Goal: Information Seeking & Learning: Learn about a topic

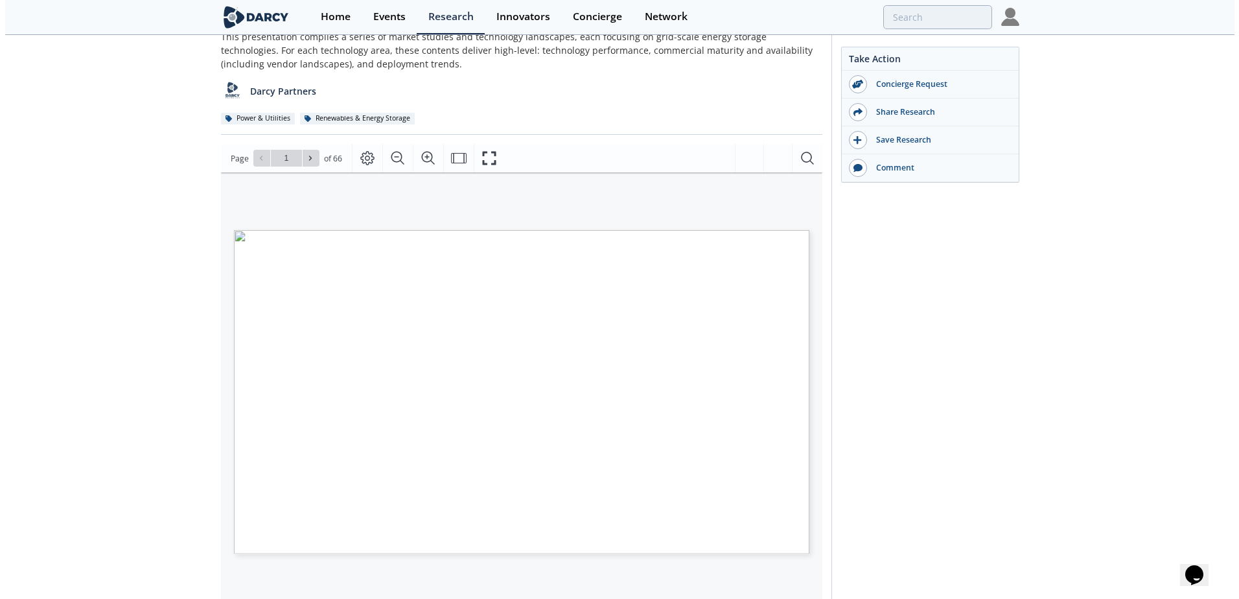
scroll to position [130, 0]
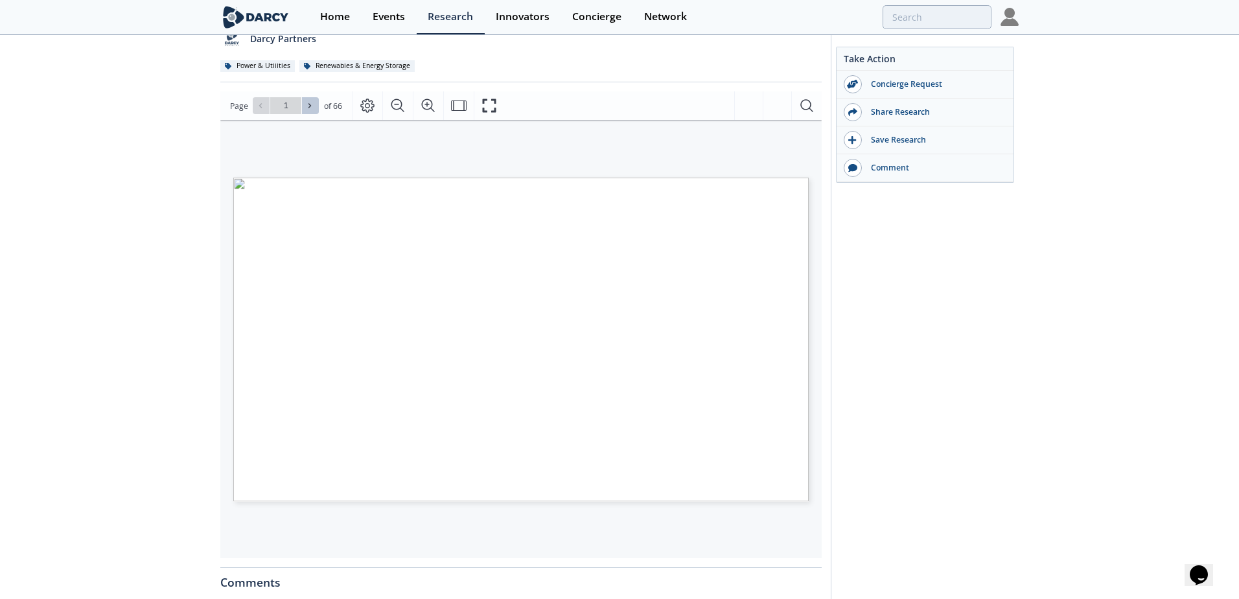
click at [308, 105] on icon at bounding box center [309, 106] width 3 height 5
type input "3"
click at [308, 105] on icon at bounding box center [309, 106] width 3 height 5
type input "4"
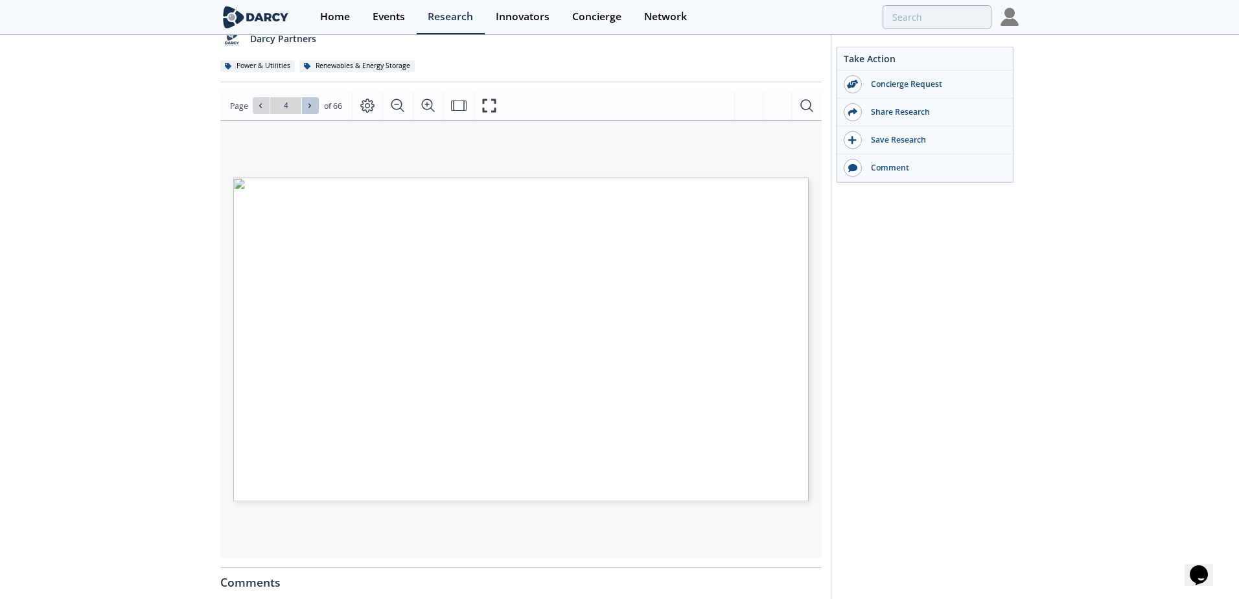
click at [308, 105] on icon at bounding box center [309, 106] width 3 height 5
type input "5"
click at [308, 105] on icon at bounding box center [309, 106] width 3 height 5
type input "6"
click at [308, 105] on icon at bounding box center [309, 106] width 3 height 5
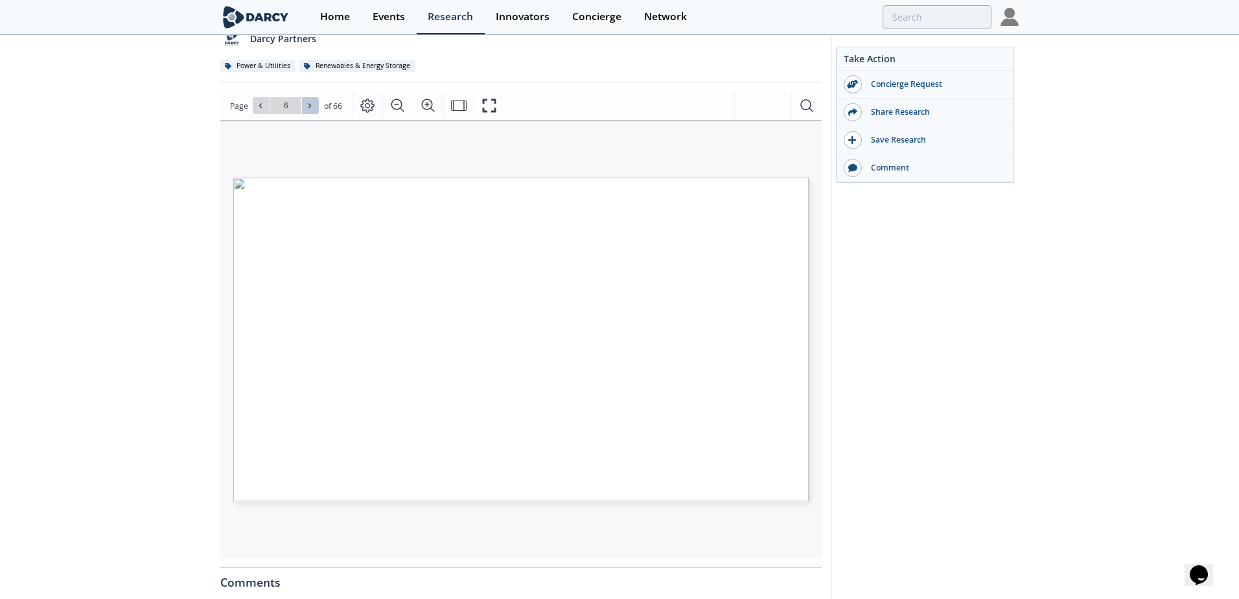
type input "7"
click at [308, 105] on icon at bounding box center [309, 106] width 3 height 5
type input "8"
click at [308, 105] on icon at bounding box center [309, 106] width 3 height 5
type input "9"
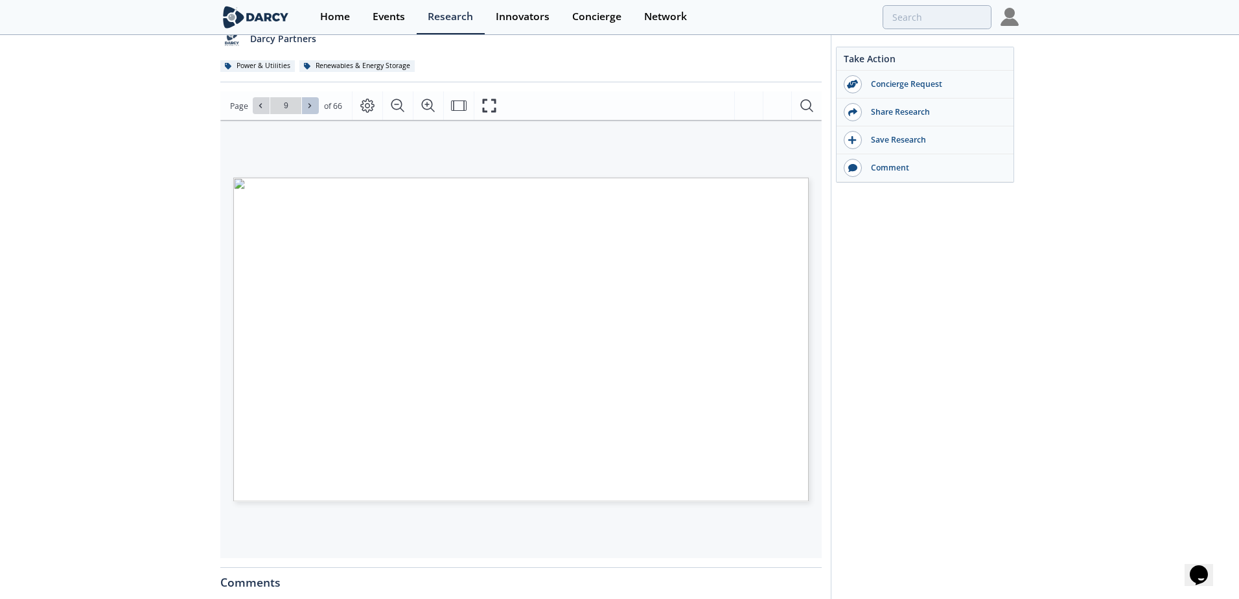
click at [308, 105] on icon at bounding box center [309, 106] width 3 height 5
type input "10"
click at [308, 105] on icon at bounding box center [309, 106] width 3 height 5
type input "11"
click at [308, 105] on icon at bounding box center [309, 106] width 3 height 5
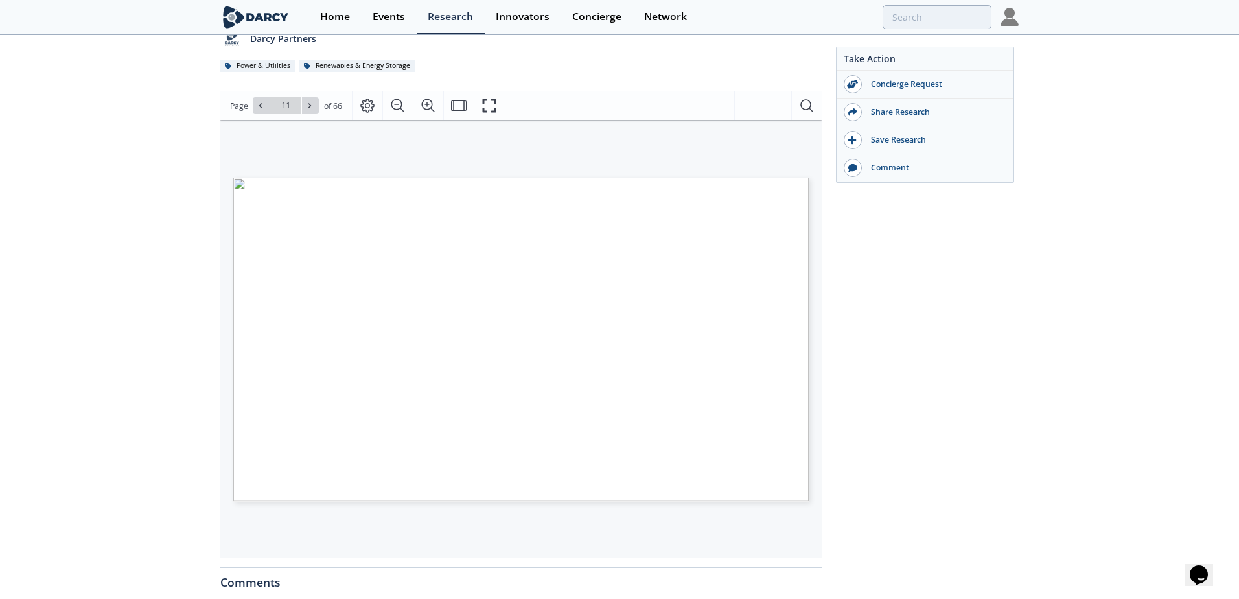
type input "12"
click at [308, 105] on icon at bounding box center [309, 106] width 3 height 5
type input "13"
click at [308, 105] on icon at bounding box center [309, 106] width 3 height 5
type input "14"
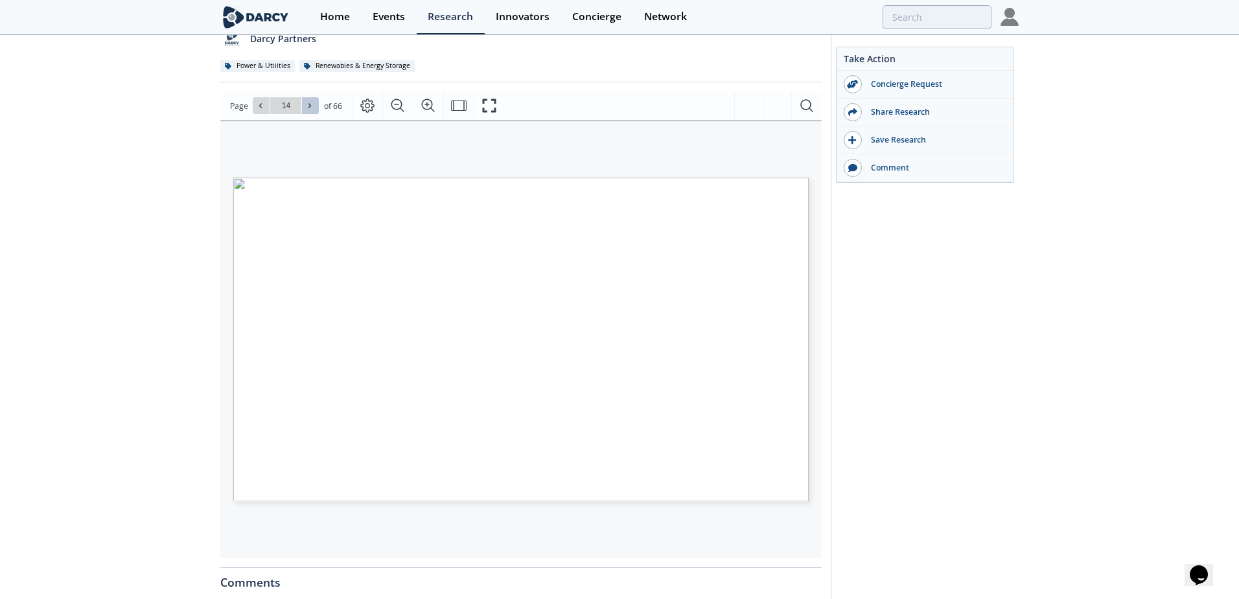
click at [308, 105] on icon at bounding box center [309, 106] width 3 height 5
type input "15"
click at [308, 105] on icon at bounding box center [309, 106] width 3 height 5
type input "16"
click at [308, 105] on icon at bounding box center [309, 106] width 3 height 5
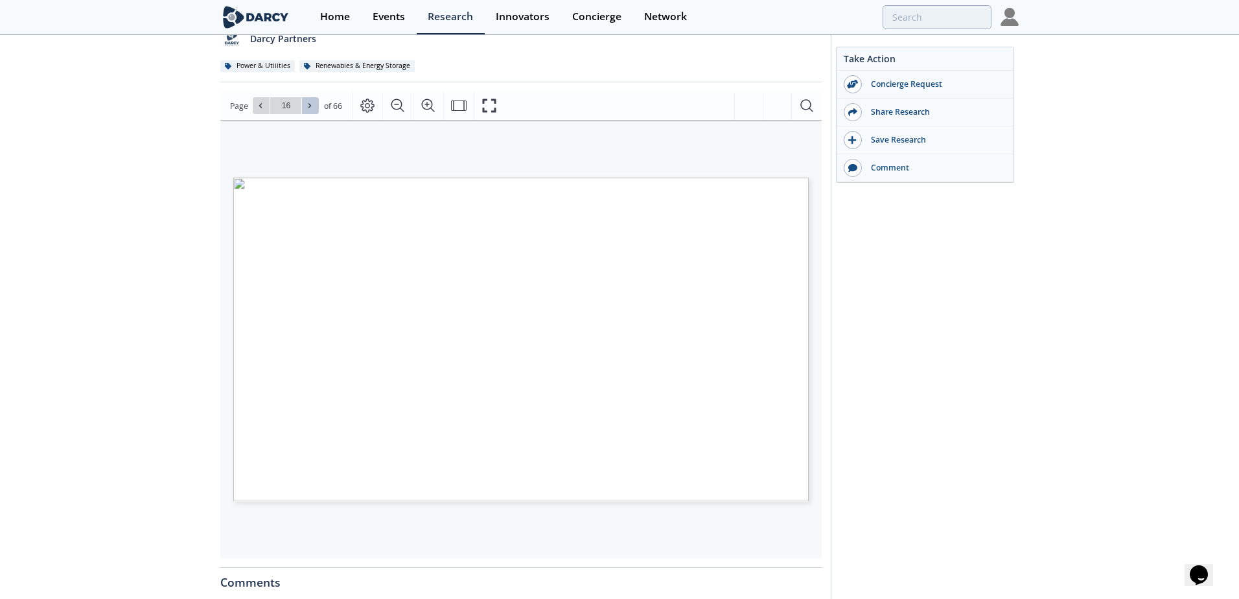
type input "17"
click at [308, 105] on icon at bounding box center [309, 106] width 3 height 5
type input "18"
click at [308, 105] on icon at bounding box center [309, 106] width 3 height 5
type input "19"
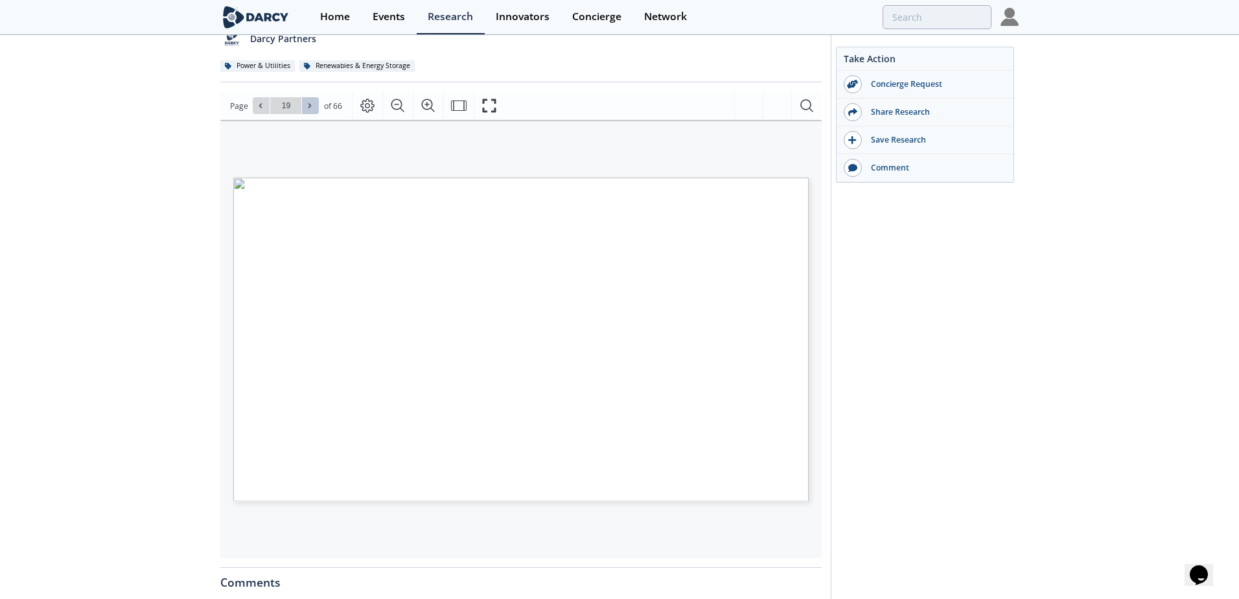
click at [308, 105] on icon at bounding box center [309, 106] width 3 height 5
type input "20"
click at [308, 105] on icon at bounding box center [309, 106] width 3 height 5
type input "22"
click at [308, 105] on icon at bounding box center [309, 106] width 3 height 5
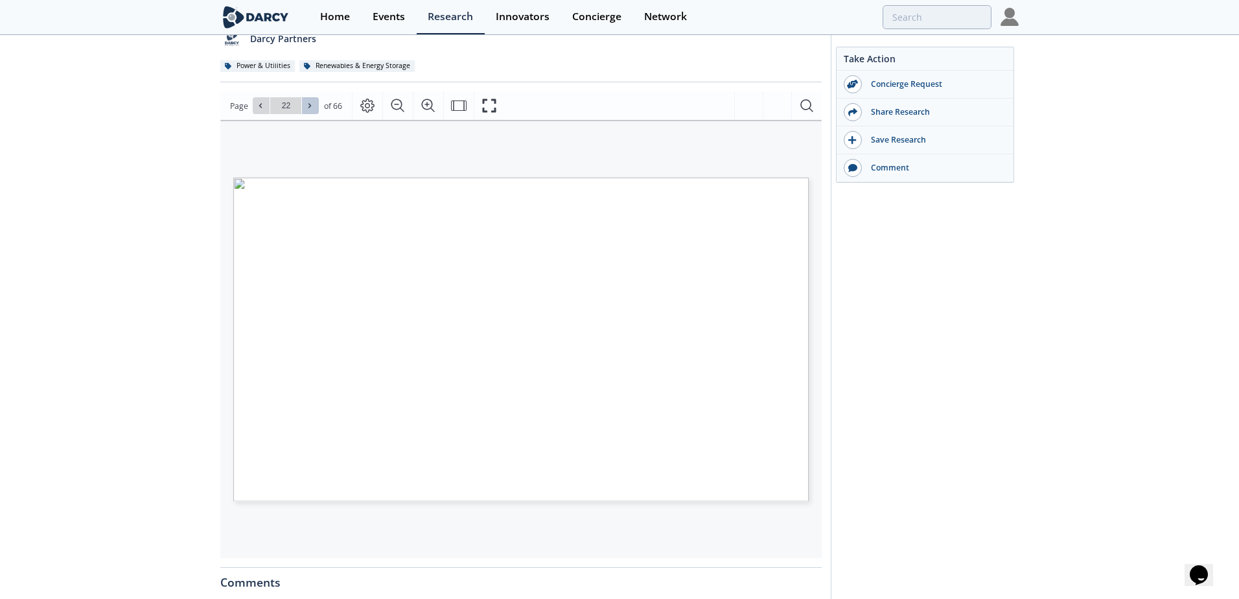
type input "23"
click at [308, 105] on icon at bounding box center [309, 106] width 3 height 5
type input "24"
click at [308, 105] on icon at bounding box center [309, 106] width 3 height 5
type input "25"
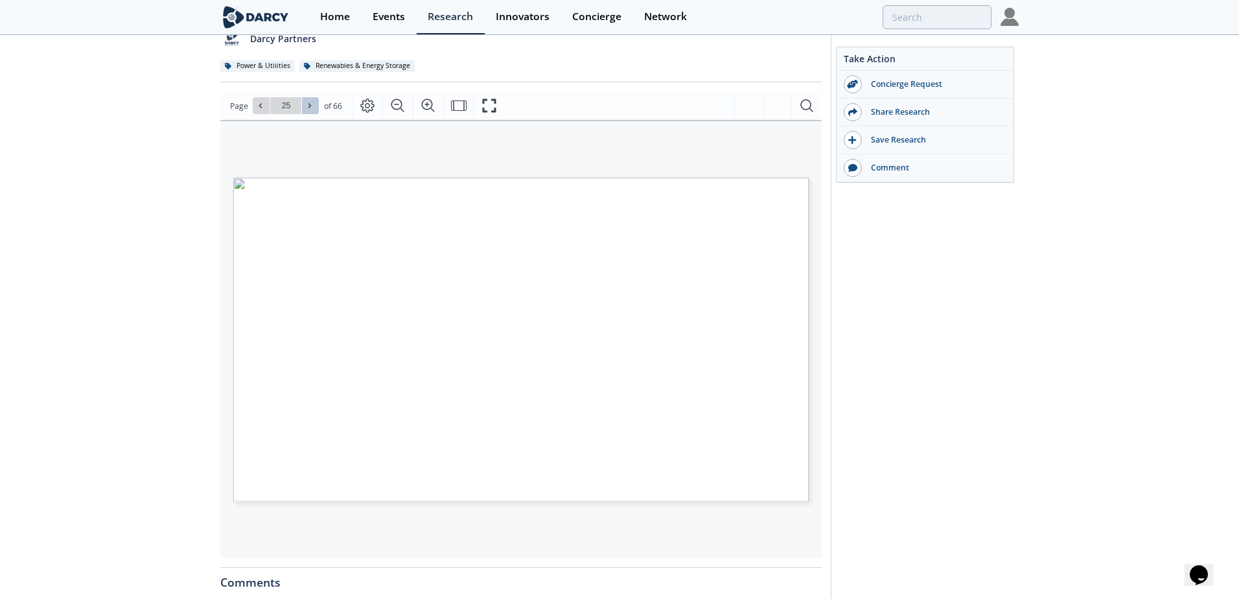
click at [308, 105] on icon at bounding box center [309, 106] width 3 height 5
type input "26"
click at [308, 105] on icon at bounding box center [309, 106] width 3 height 5
type input "27"
click at [308, 105] on icon at bounding box center [309, 106] width 3 height 5
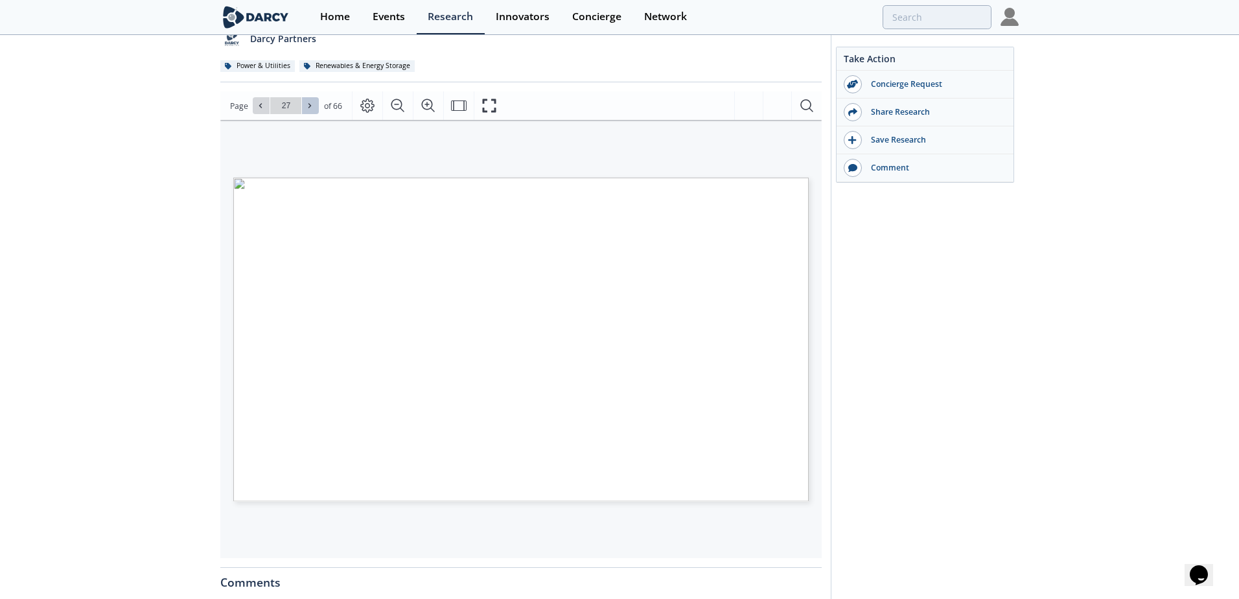
type input "28"
click at [308, 105] on icon at bounding box center [309, 106] width 3 height 5
type input "29"
click at [308, 105] on icon at bounding box center [309, 106] width 3 height 5
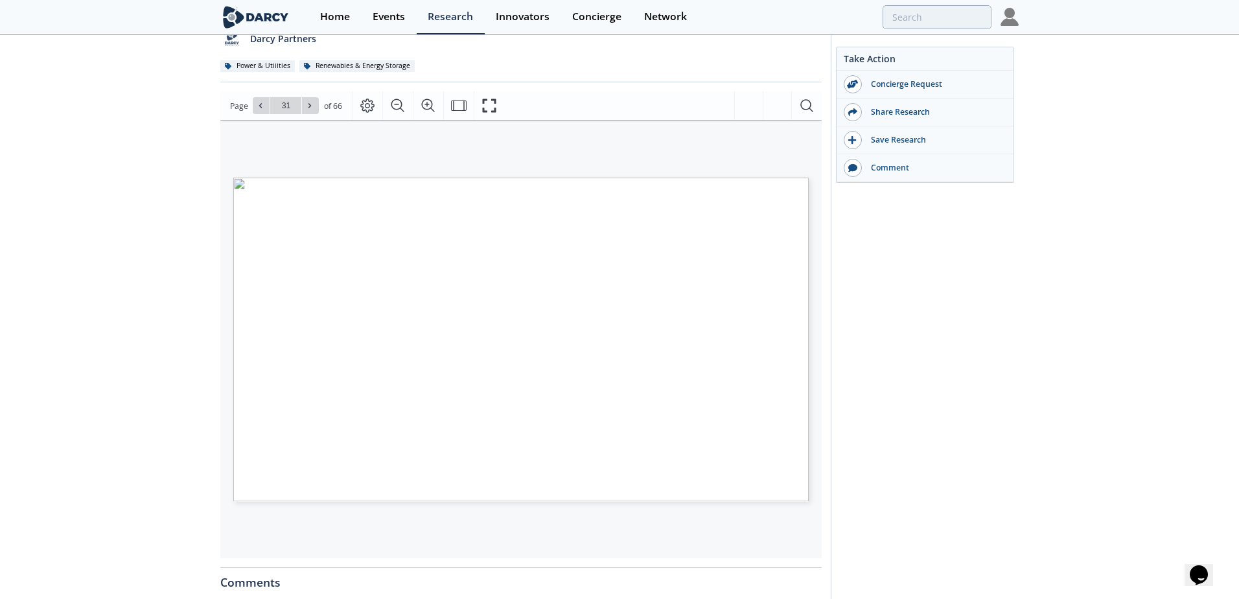
click at [308, 105] on icon at bounding box center [309, 106] width 3 height 5
type input "33"
click at [308, 105] on icon at bounding box center [309, 106] width 3 height 5
type input "34"
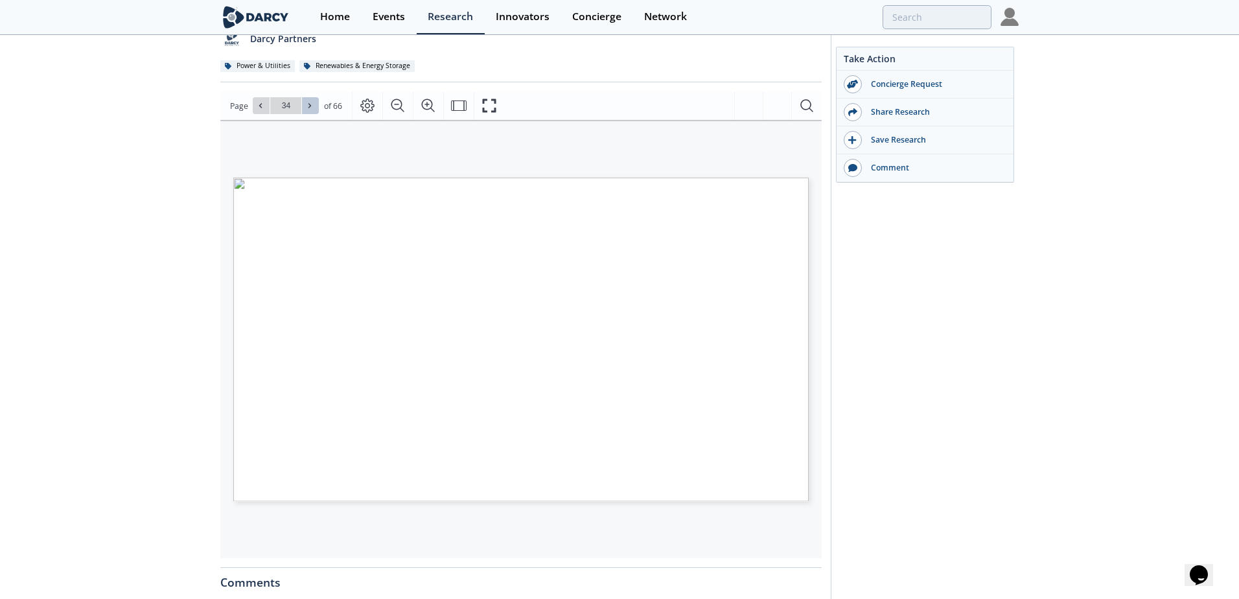
click at [311, 105] on icon at bounding box center [310, 106] width 8 height 8
type input "35"
click at [261, 110] on span at bounding box center [261, 105] width 9 height 9
click at [309, 108] on icon at bounding box center [310, 106] width 8 height 8
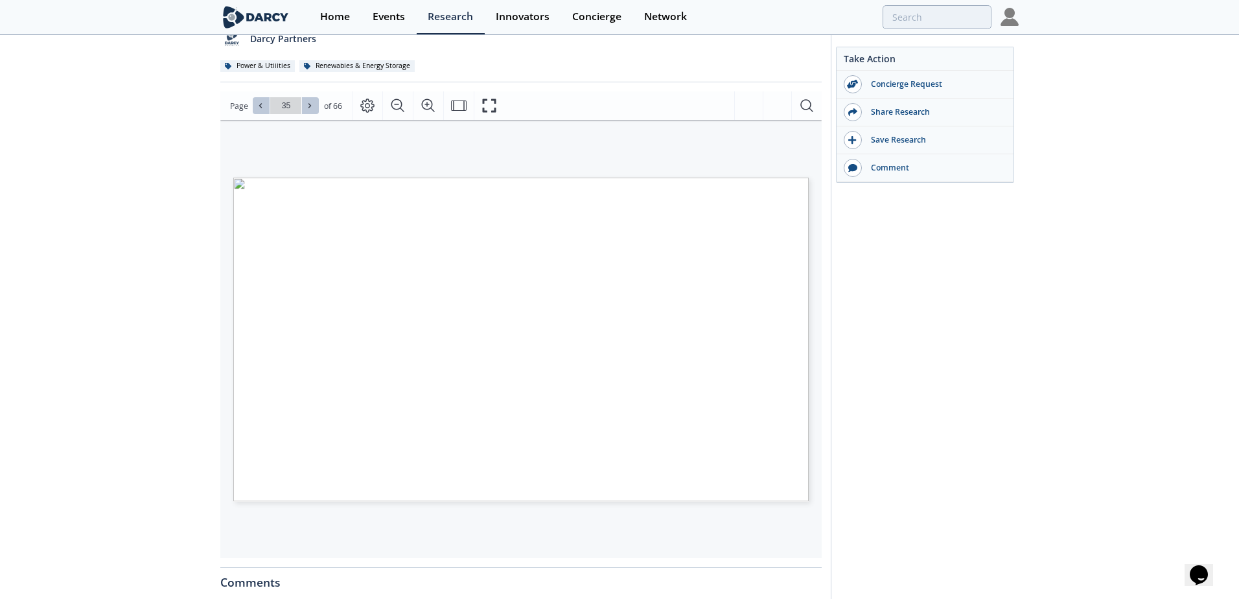
type input "36"
click at [310, 108] on icon at bounding box center [310, 106] width 8 height 8
type input "37"
click at [310, 108] on icon at bounding box center [310, 106] width 8 height 8
type input "38"
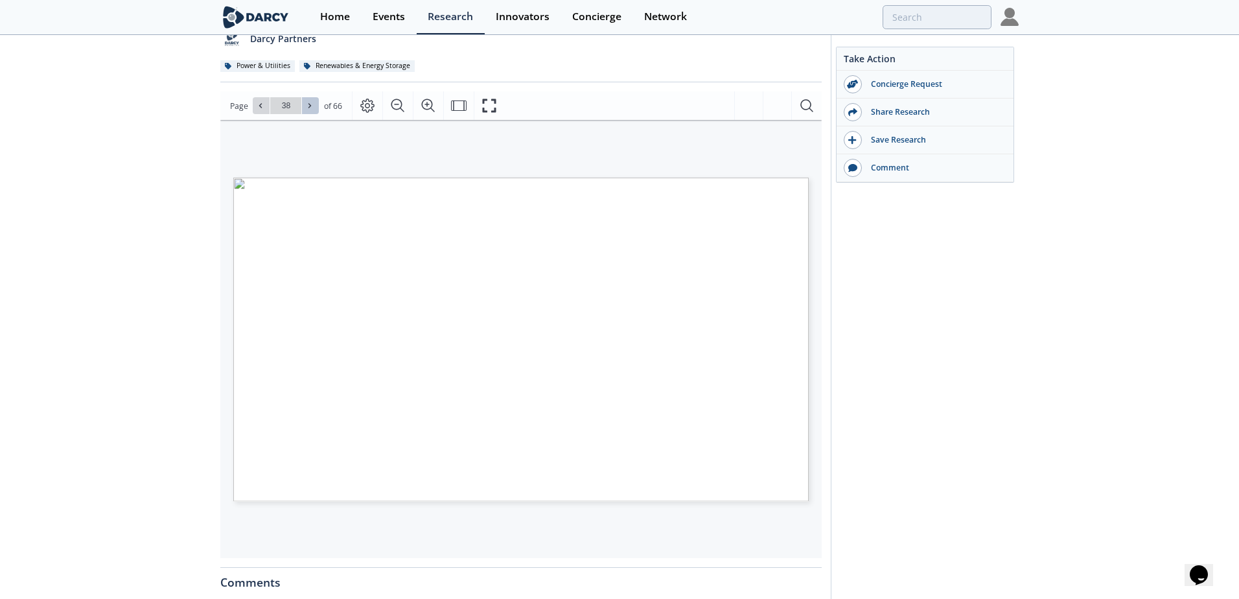
click at [310, 108] on icon at bounding box center [310, 106] width 8 height 8
type input "39"
click at [310, 108] on icon at bounding box center [310, 106] width 8 height 8
type input "40"
click at [310, 108] on icon at bounding box center [310, 106] width 8 height 8
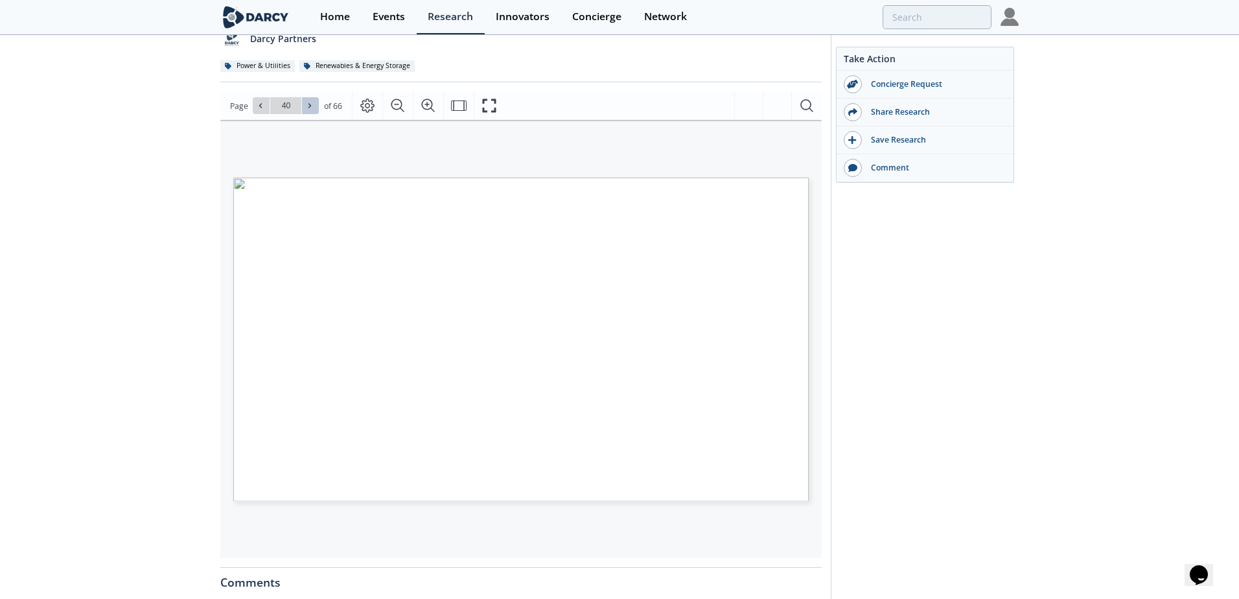
type input "41"
click at [310, 108] on icon at bounding box center [310, 106] width 8 height 8
type input "42"
click at [310, 108] on icon at bounding box center [310, 106] width 8 height 8
type input "43"
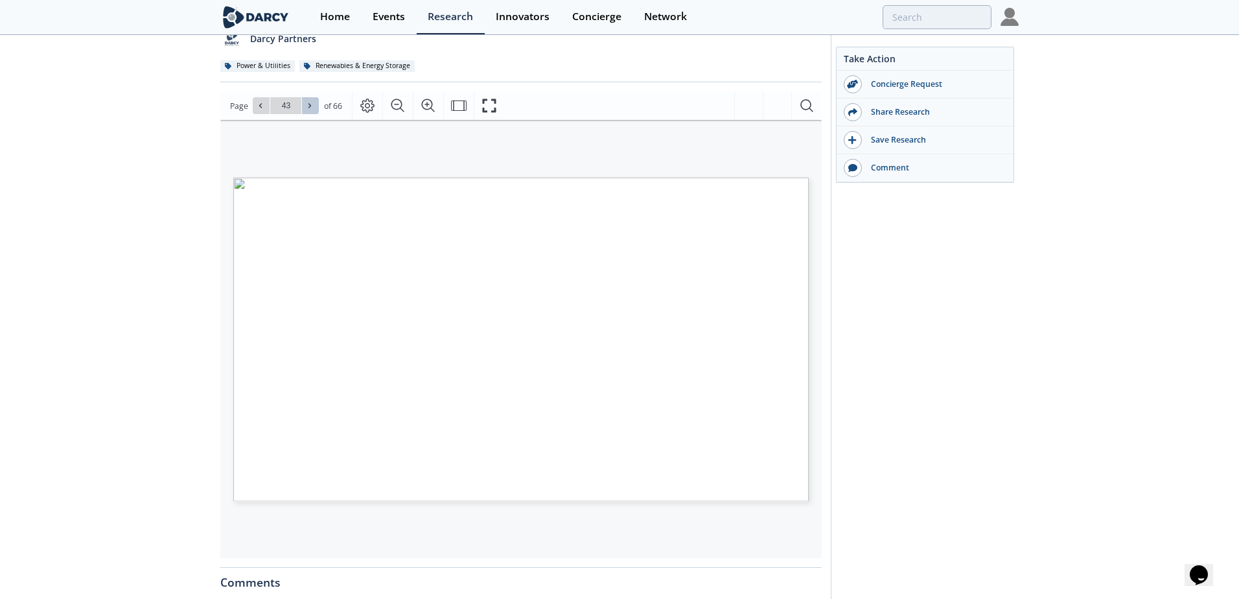
click at [310, 108] on icon at bounding box center [310, 106] width 8 height 8
type input "44"
click at [310, 108] on icon at bounding box center [310, 106] width 8 height 8
type input "45"
click at [310, 108] on icon at bounding box center [310, 106] width 8 height 8
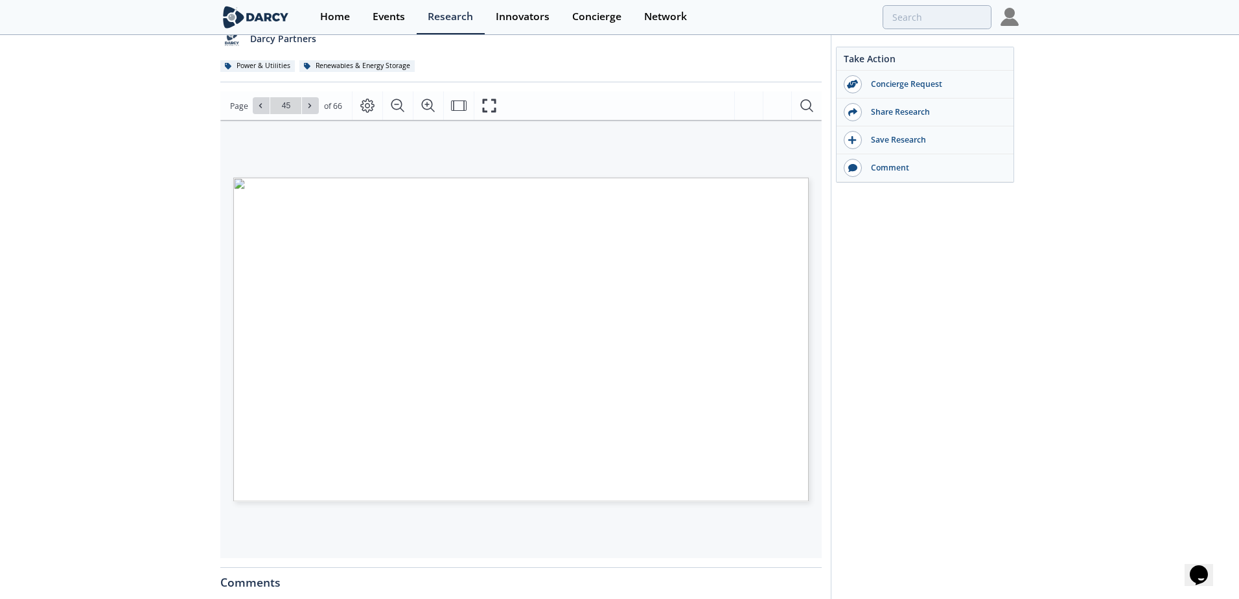
type input "46"
click at [310, 108] on icon at bounding box center [310, 106] width 8 height 8
type input "47"
click at [310, 108] on icon at bounding box center [310, 106] width 8 height 8
type input "48"
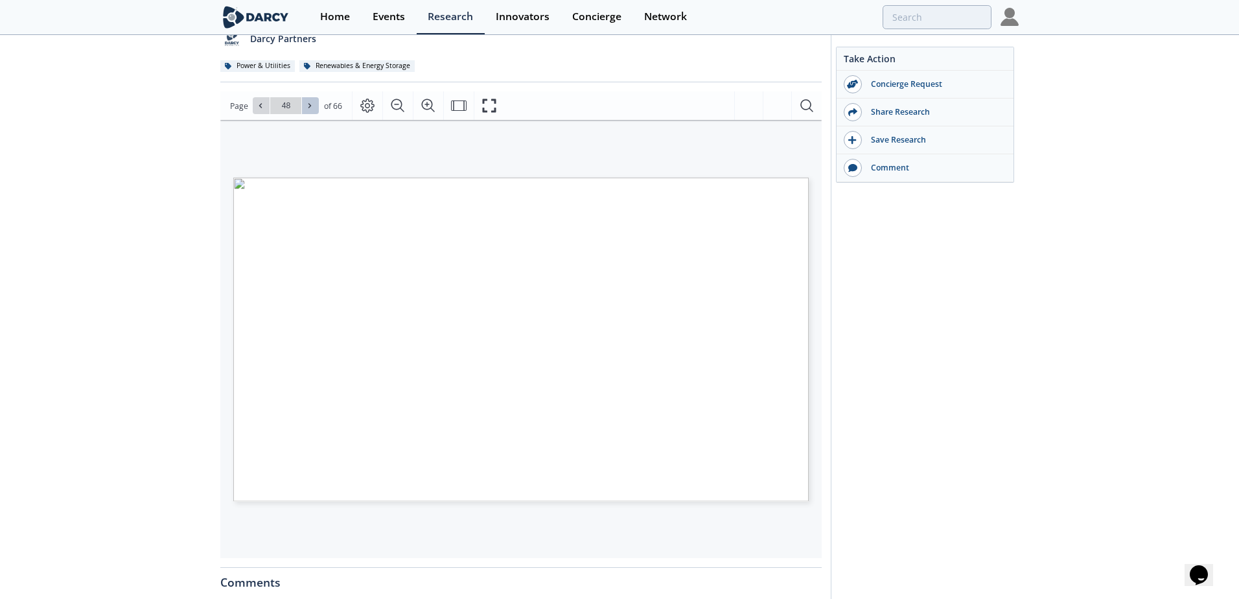
click at [310, 108] on icon at bounding box center [310, 106] width 8 height 8
type input "49"
click at [310, 108] on icon at bounding box center [310, 106] width 8 height 8
type input "51"
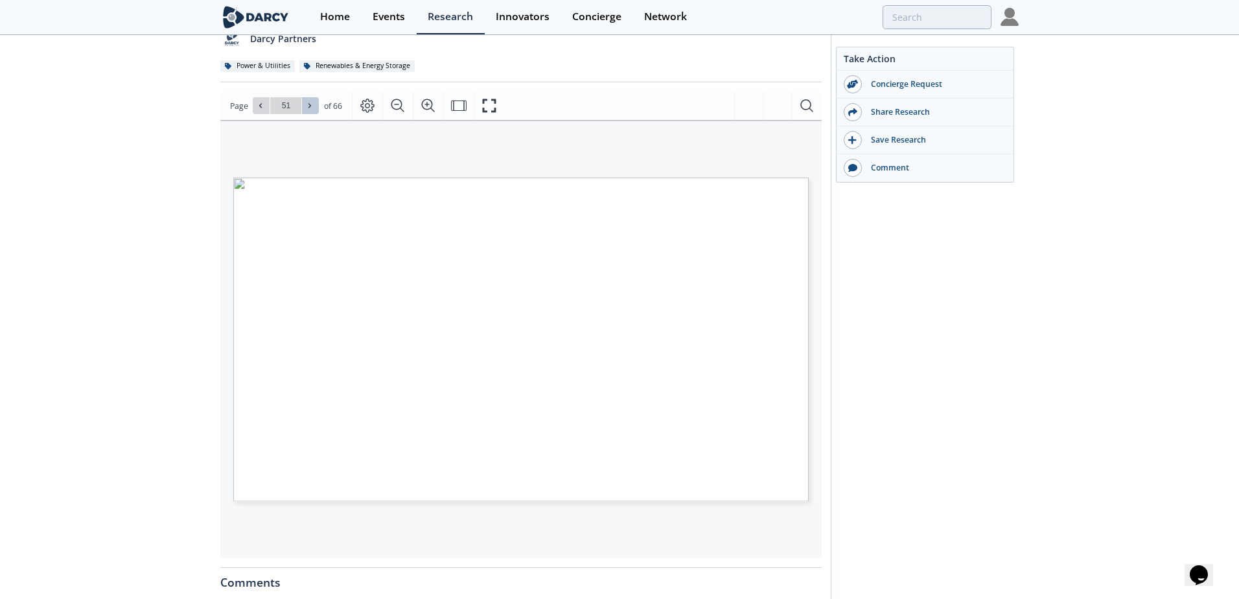
click at [310, 108] on icon at bounding box center [310, 106] width 8 height 8
type input "52"
click at [310, 108] on icon at bounding box center [310, 106] width 8 height 8
type input "53"
click at [310, 108] on icon at bounding box center [310, 106] width 8 height 8
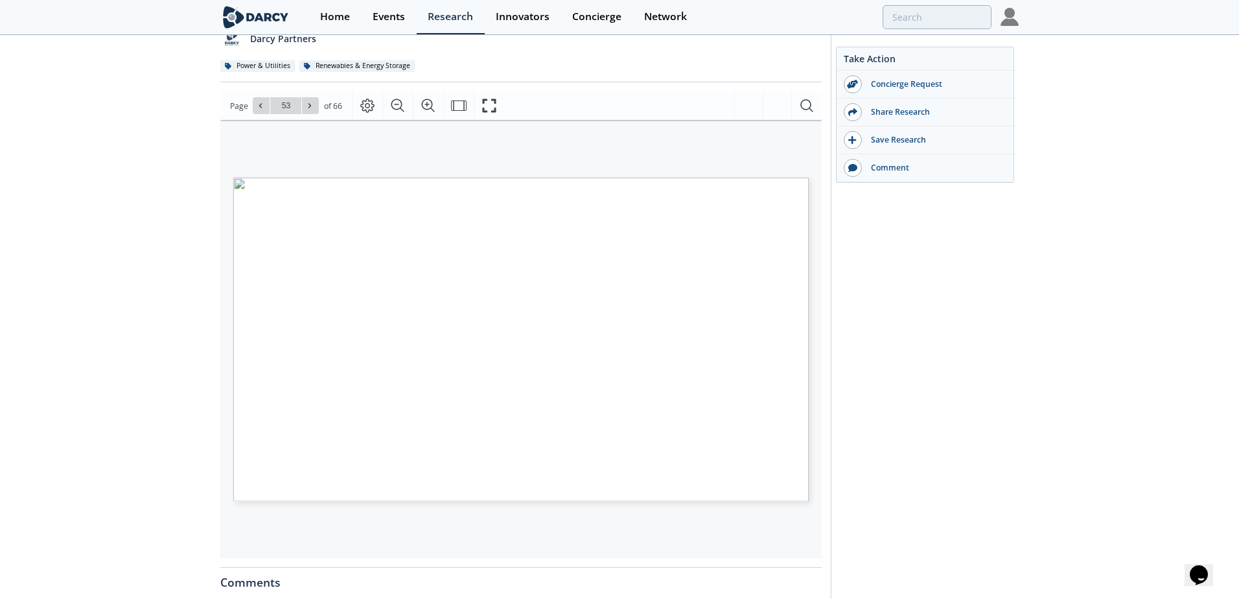
type input "54"
click at [310, 108] on icon at bounding box center [310, 106] width 8 height 8
type input "55"
click at [310, 108] on icon at bounding box center [310, 106] width 8 height 8
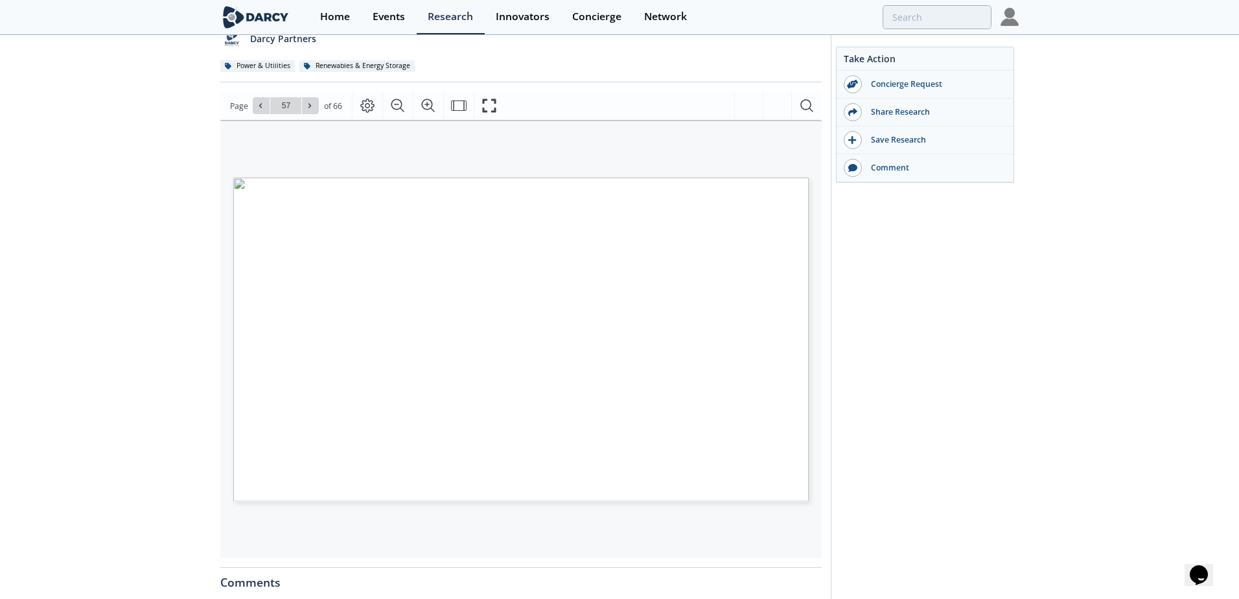
click at [310, 108] on icon at bounding box center [310, 106] width 8 height 8
type input "60"
click at [310, 108] on icon at bounding box center [310, 106] width 8 height 8
type input "61"
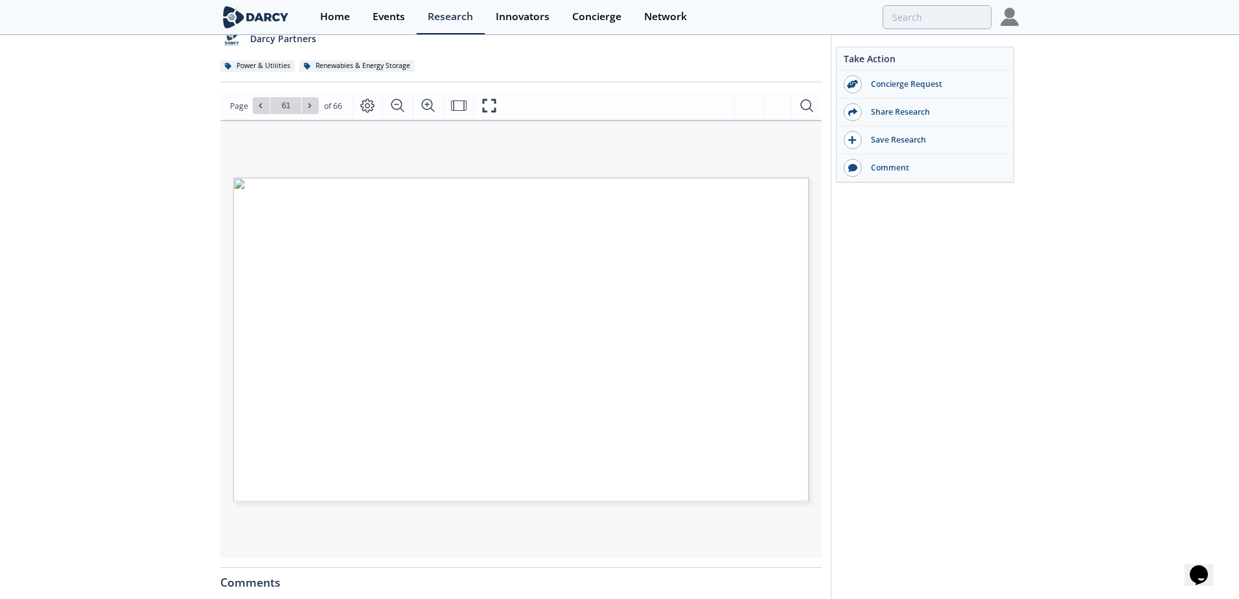
click at [310, 108] on icon at bounding box center [310, 106] width 8 height 8
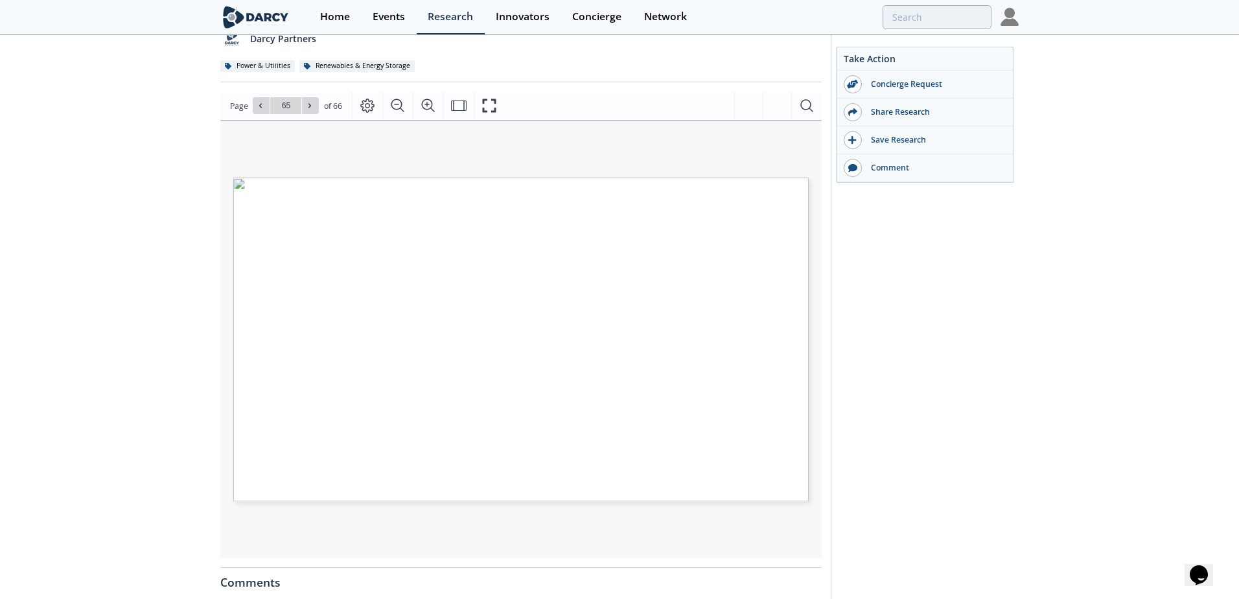
type input "66"
click at [307, 106] on icon at bounding box center [310, 106] width 8 height 8
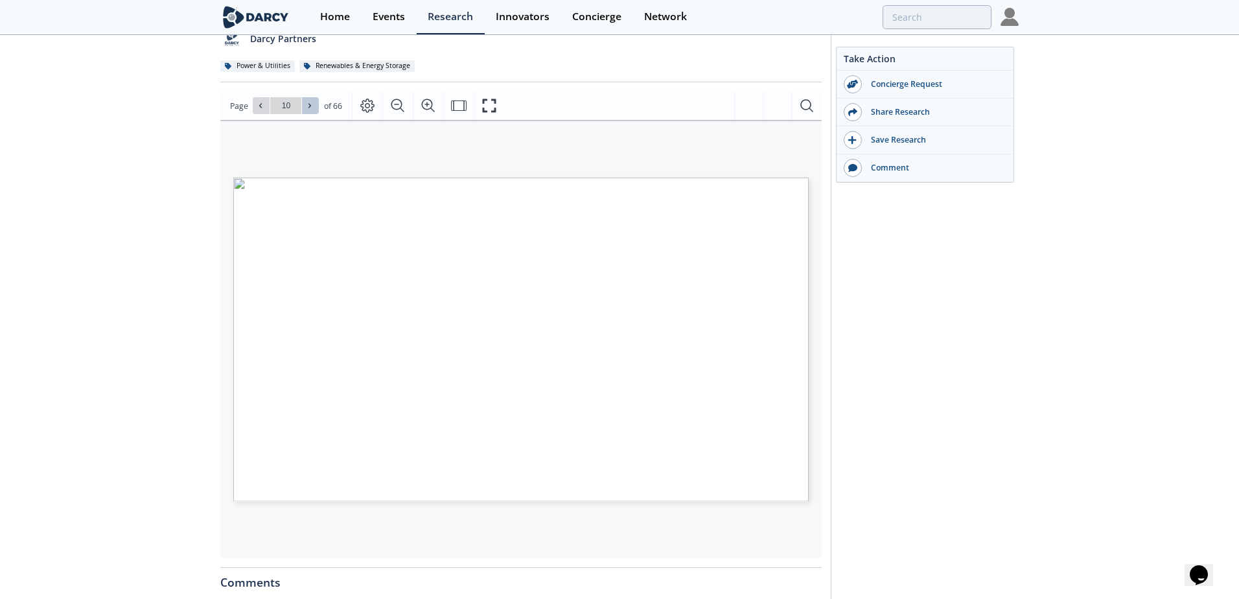
click at [307, 106] on icon at bounding box center [310, 106] width 8 height 8
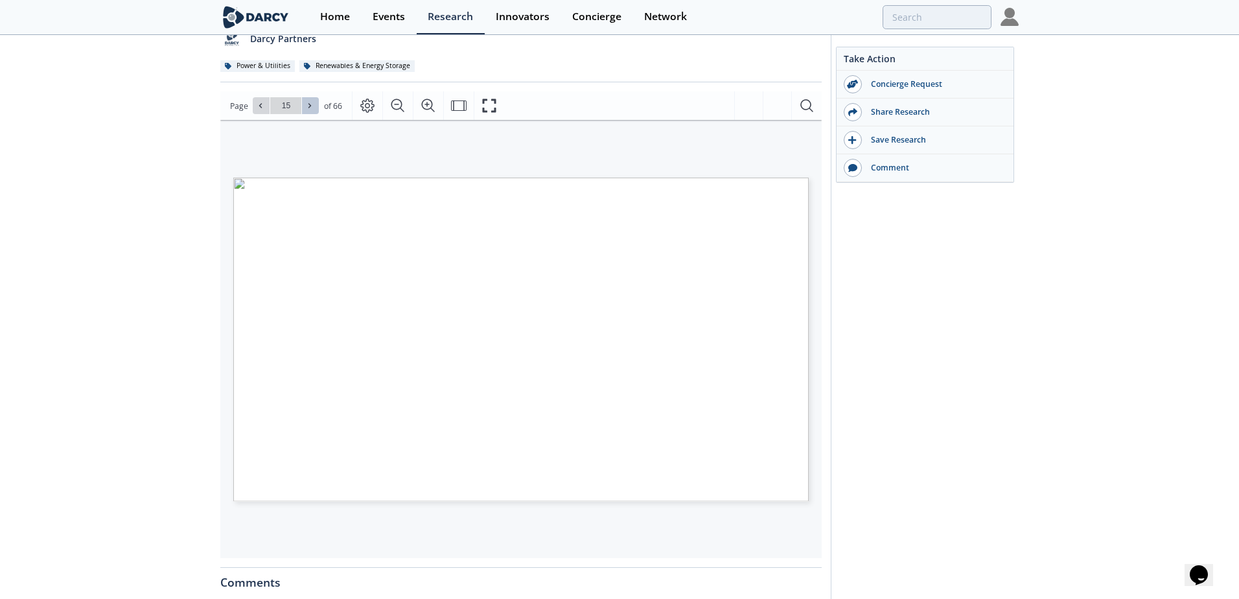
click at [307, 106] on icon at bounding box center [310, 106] width 8 height 8
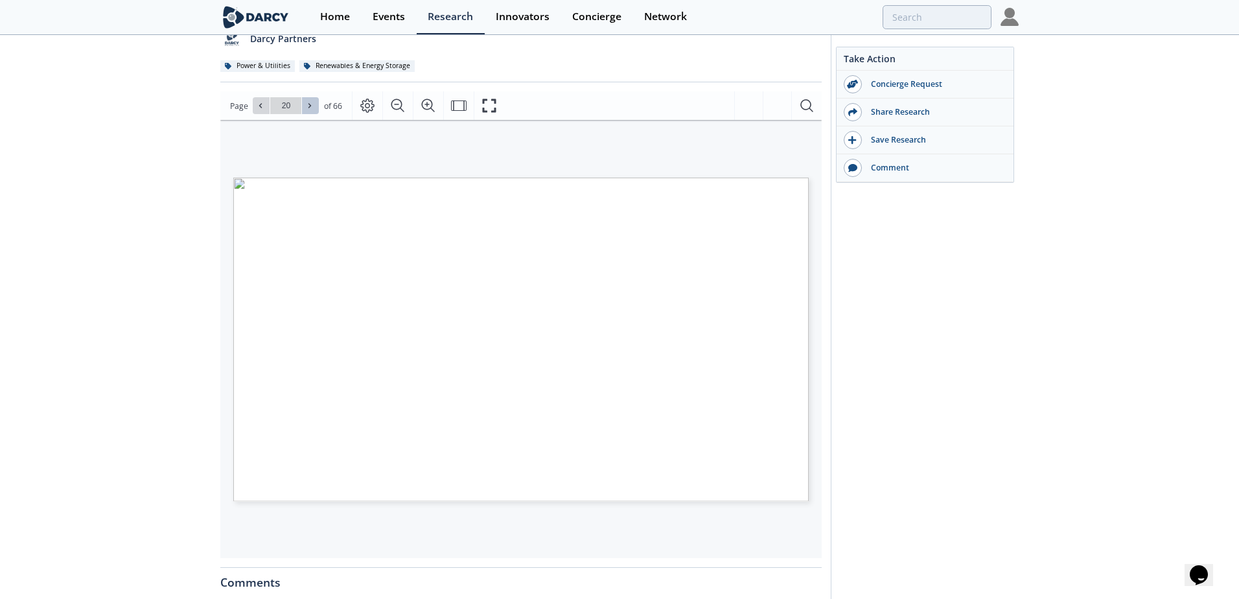
click at [307, 106] on icon at bounding box center [310, 106] width 8 height 8
click at [264, 108] on span at bounding box center [261, 105] width 9 height 9
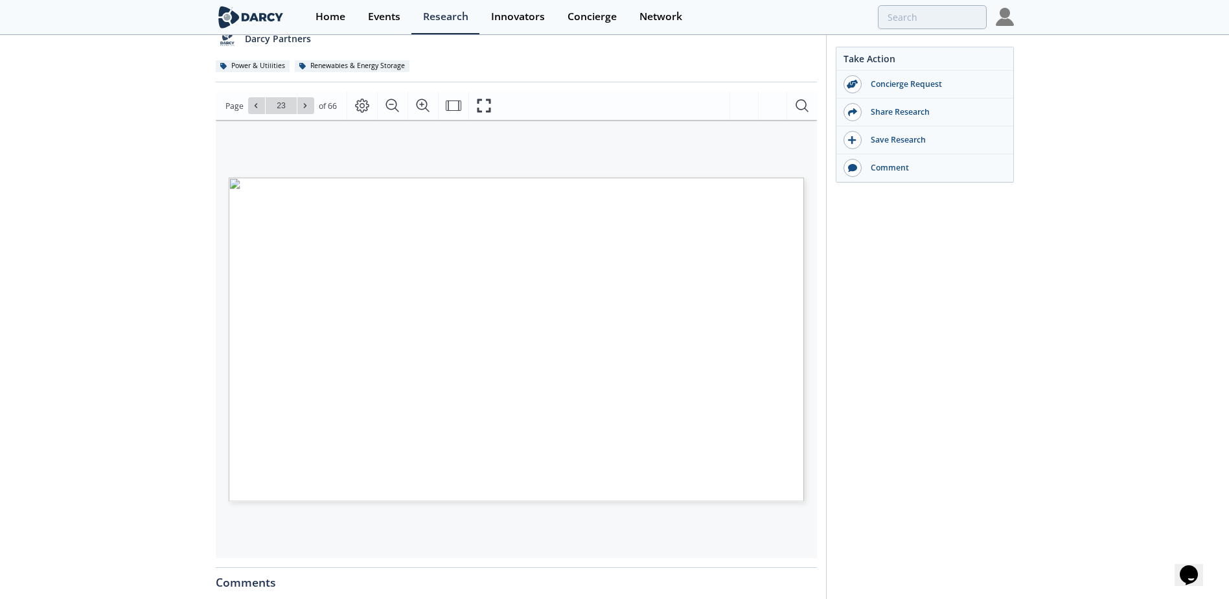
click at [942, 455] on div "Take Action Concierge Request Share Research Save Research Comment" at bounding box center [920, 373] width 188 height 910
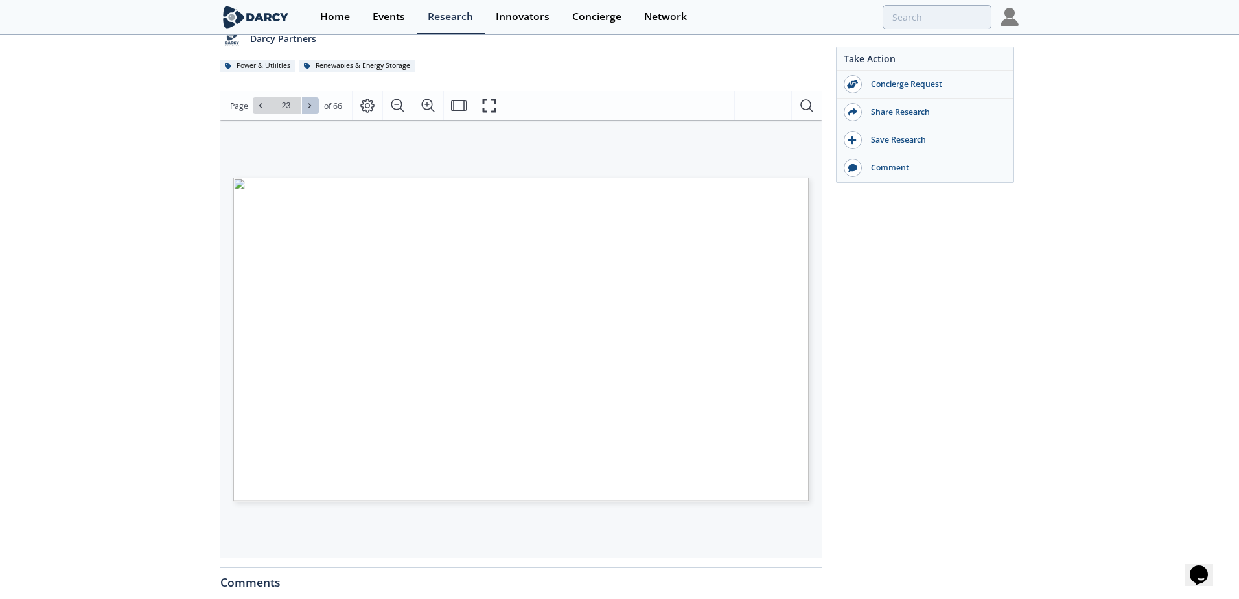
click at [311, 107] on icon at bounding box center [310, 106] width 8 height 8
click at [308, 106] on icon at bounding box center [310, 106] width 8 height 8
click at [308, 102] on icon at bounding box center [310, 106] width 8 height 8
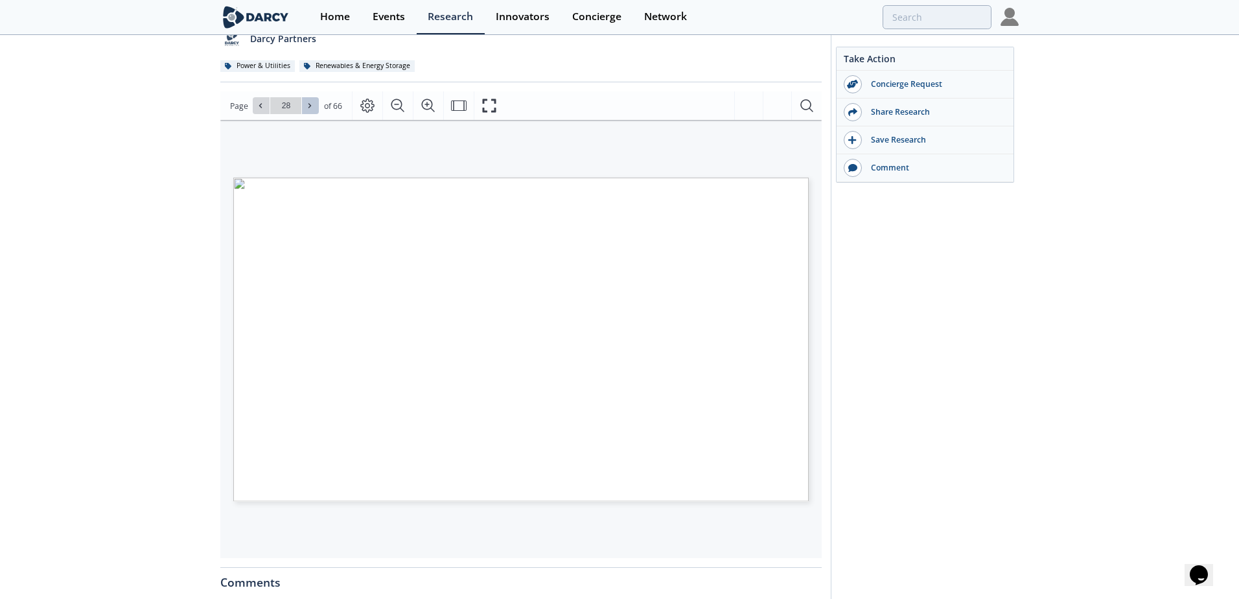
click at [308, 102] on icon at bounding box center [310, 106] width 8 height 8
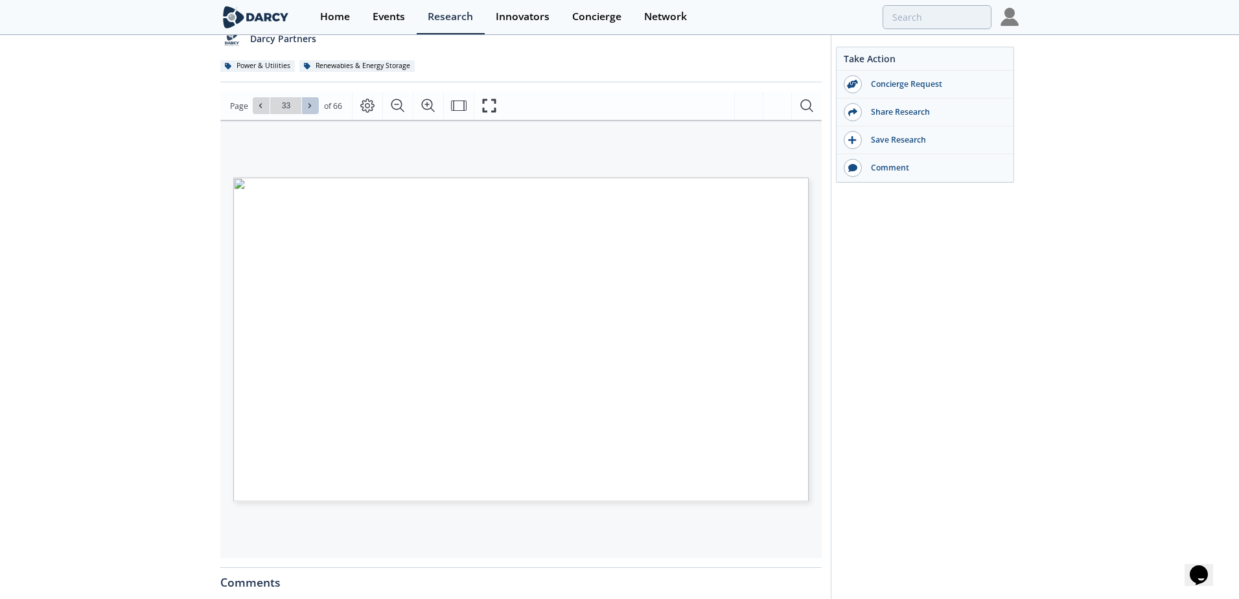
click at [308, 102] on icon at bounding box center [310, 106] width 8 height 8
click at [259, 102] on icon at bounding box center [261, 106] width 8 height 8
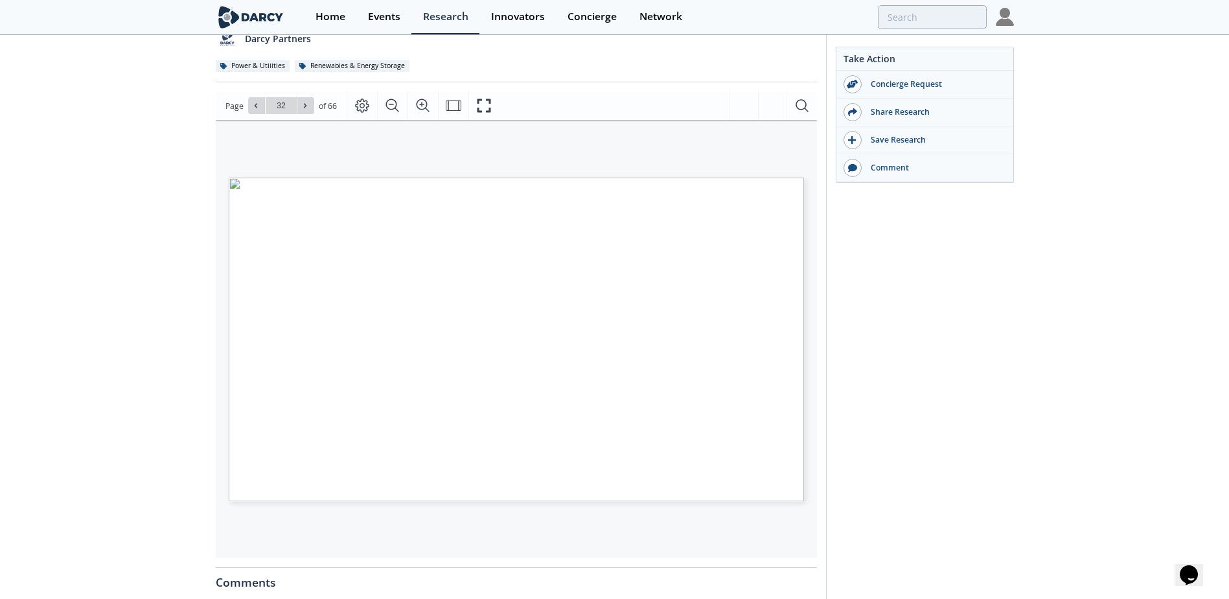
click at [914, 471] on div "Take Action Concierge Request Share Research Save Research Comment" at bounding box center [920, 373] width 188 height 910
click at [986, 355] on div "Take Action Concierge Request Share Research Save Research Comment" at bounding box center [920, 373] width 188 height 910
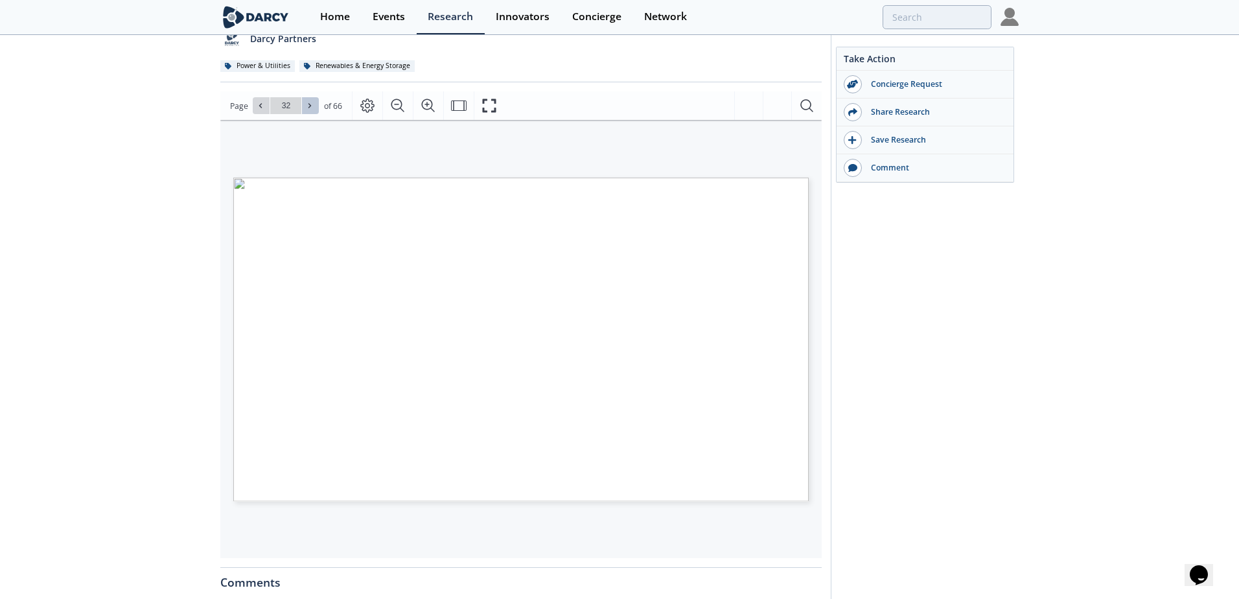
click at [306, 108] on icon at bounding box center [310, 106] width 8 height 8
drag, startPoint x: 310, startPoint y: 83, endPoint x: 309, endPoint y: 92, distance: 9.2
click at [309, 92] on div "[PERSON_NAME] Insights - Grid-Scale Energy Storage Systems Insight • Updated [D…" at bounding box center [520, 376] width 601 height 894
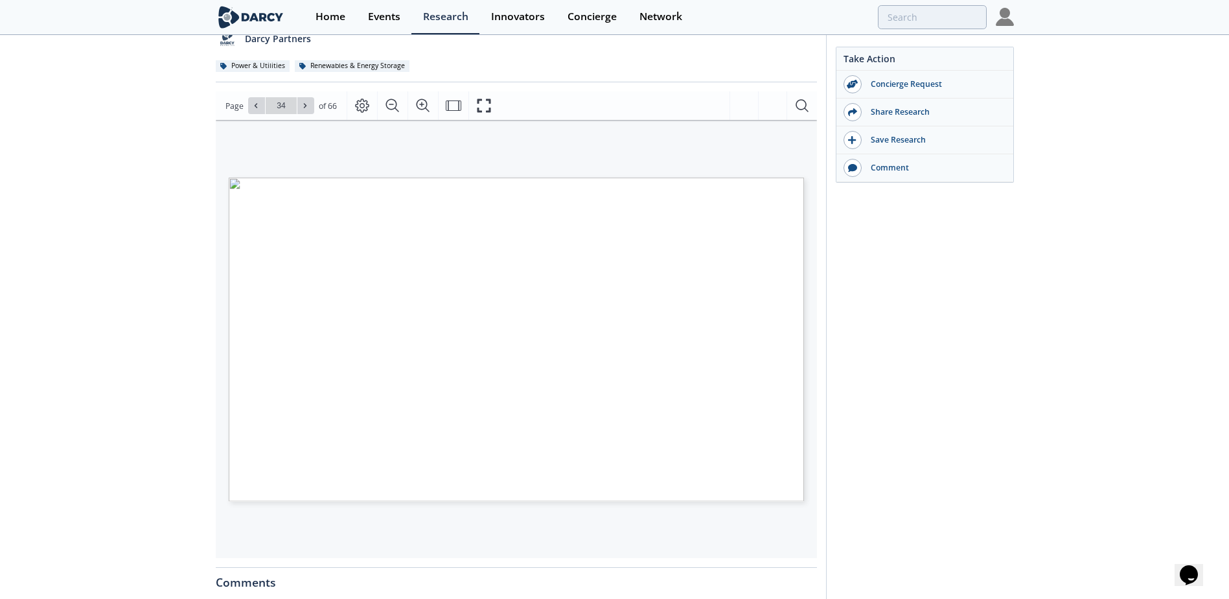
click at [999, 539] on div "Take Action Concierge Request Share Research Save Research Comment" at bounding box center [920, 373] width 188 height 910
